Goal: Task Accomplishment & Management: Manage account settings

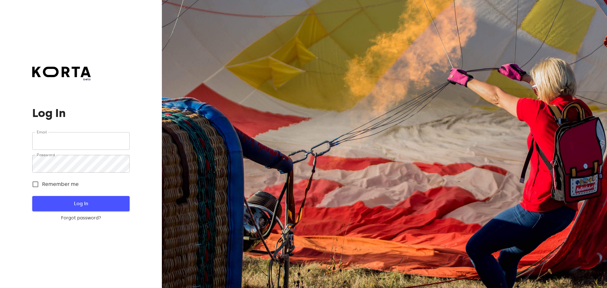
type input "[EMAIL_ADDRESS][DOMAIN_NAME]"
click at [84, 203] on span "Log In" at bounding box center [80, 203] width 77 height 8
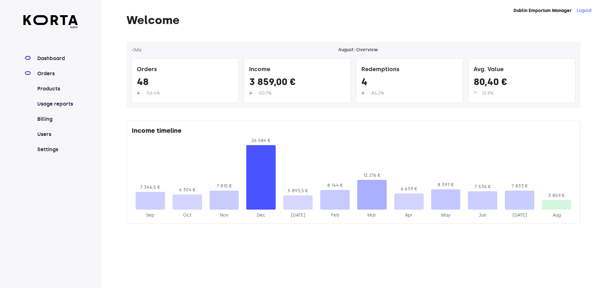
click at [54, 75] on link "Orders" at bounding box center [57, 74] width 42 height 8
